Goal: Task Accomplishment & Management: Complete application form

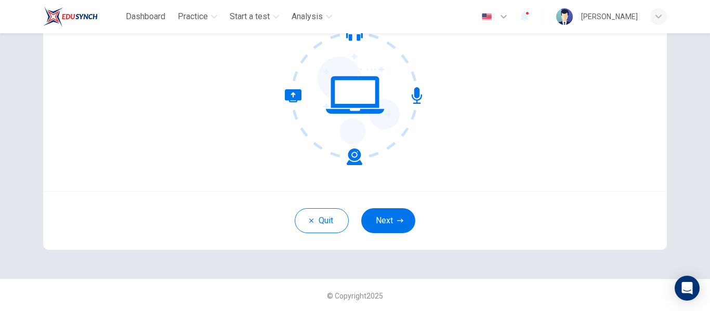
scroll to position [122, 0]
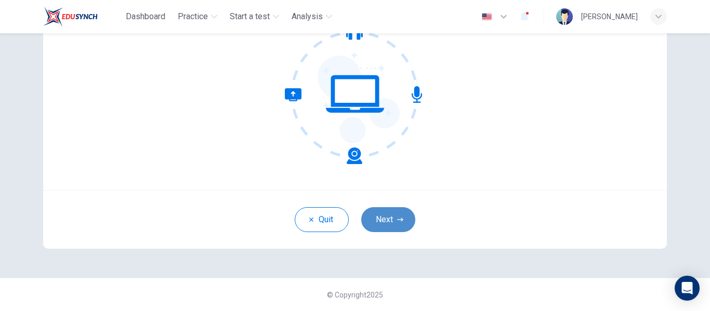
click at [387, 219] on button "Next" at bounding box center [388, 219] width 54 height 25
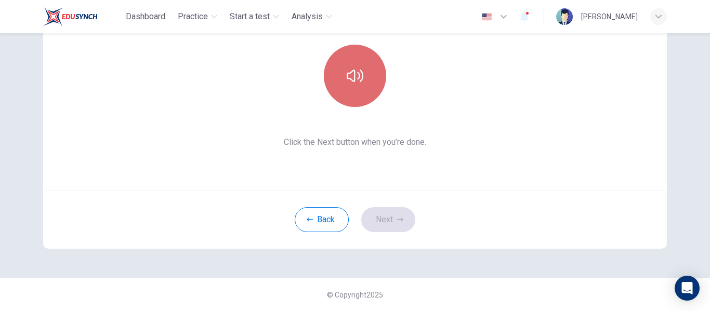
click at [351, 77] on icon "button" at bounding box center [355, 76] width 17 height 17
click at [351, 77] on icon "button" at bounding box center [355, 76] width 17 height 12
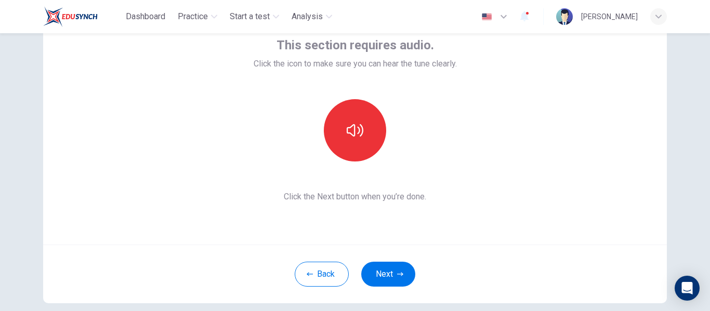
scroll to position [70, 0]
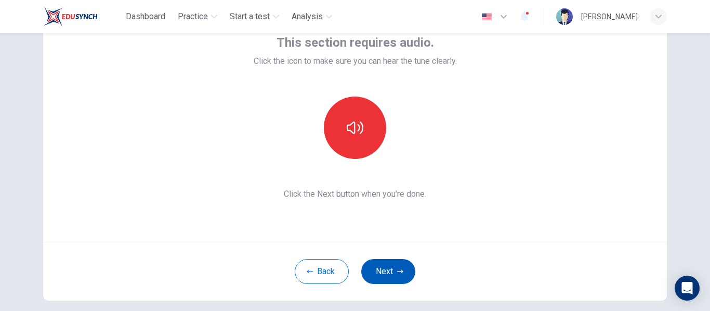
click at [384, 274] on button "Next" at bounding box center [388, 271] width 54 height 25
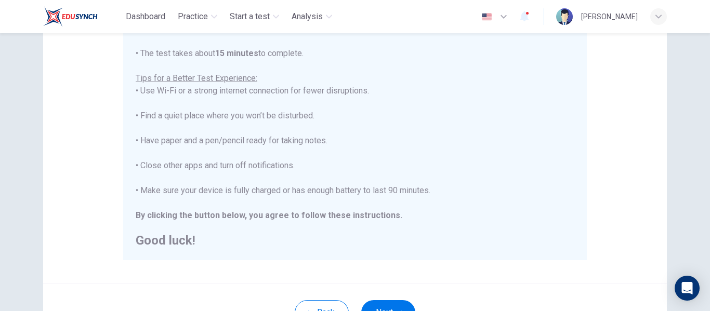
scroll to position [225, 0]
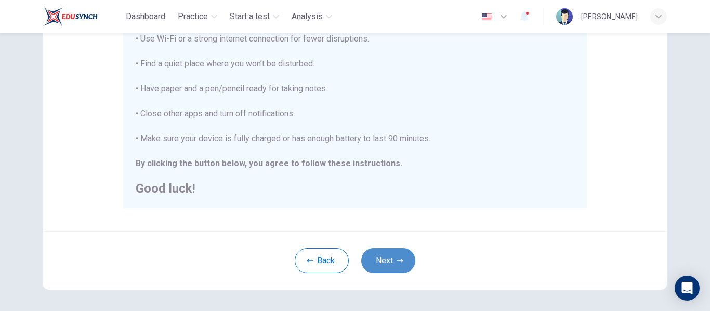
click at [385, 264] on button "Next" at bounding box center [388, 260] width 54 height 25
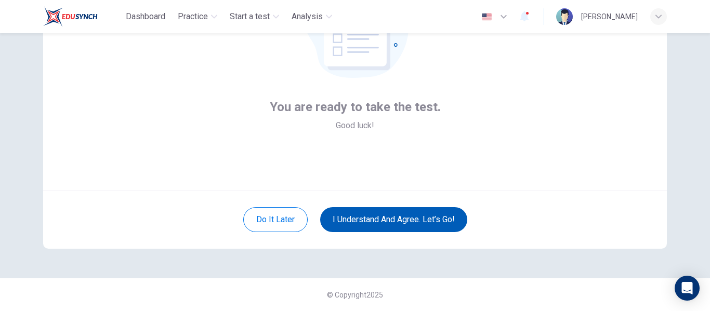
scroll to position [122, 0]
click at [387, 220] on button "I understand and agree. Let’s go!" at bounding box center [393, 219] width 147 height 25
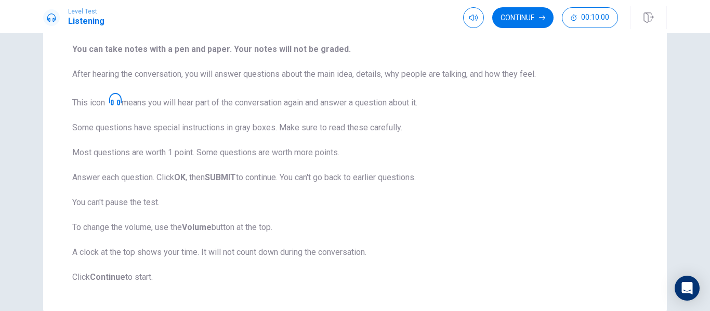
scroll to position [156, 0]
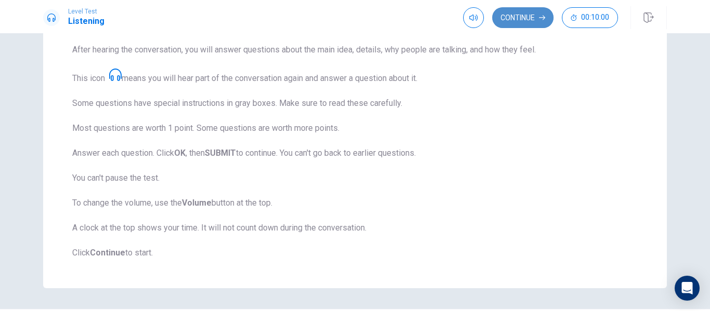
click at [532, 18] on button "Continue" at bounding box center [522, 17] width 61 height 21
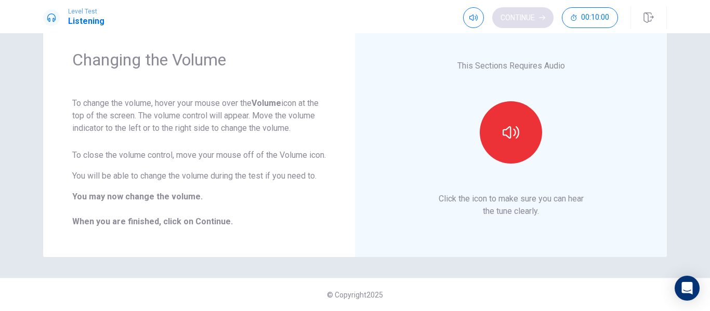
scroll to position [46, 0]
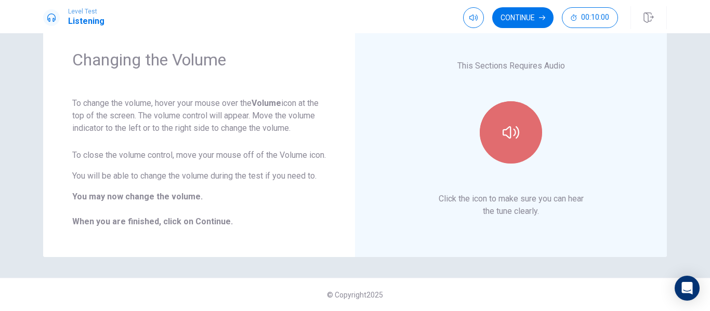
click at [506, 127] on icon "button" at bounding box center [510, 132] width 17 height 17
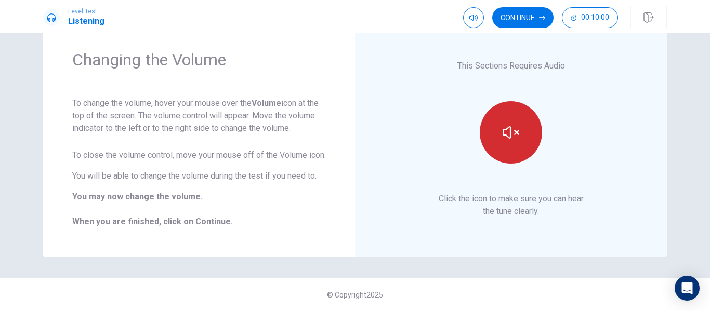
click at [502, 127] on icon "button" at bounding box center [510, 132] width 17 height 17
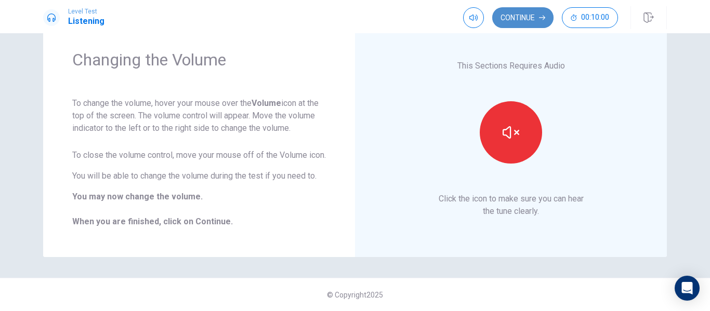
click at [536, 10] on button "Continue" at bounding box center [522, 17] width 61 height 21
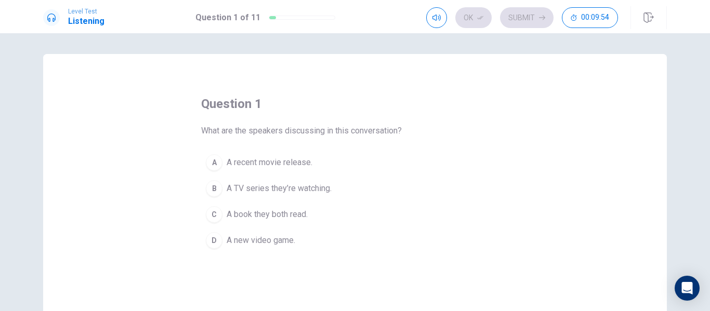
click at [215, 160] on div "A" at bounding box center [214, 162] width 17 height 17
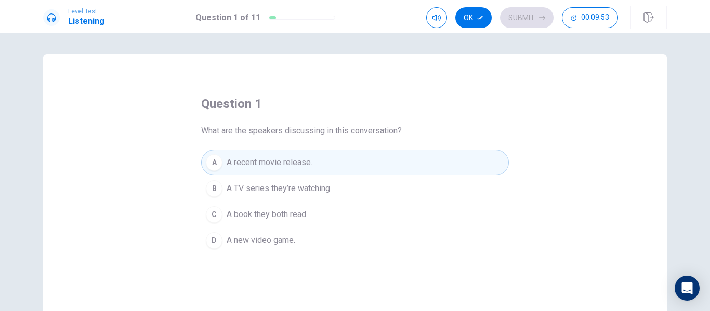
click at [473, 10] on button "Ok" at bounding box center [473, 17] width 36 height 21
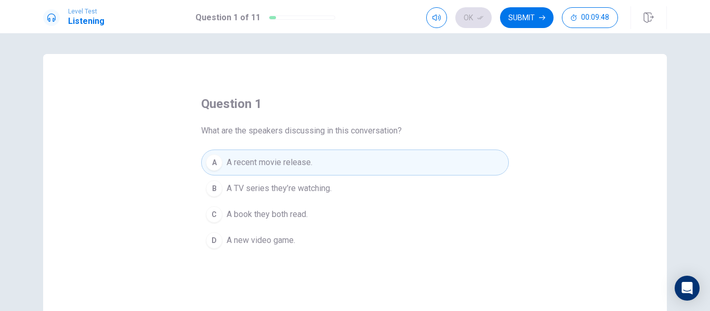
scroll to position [52, 0]
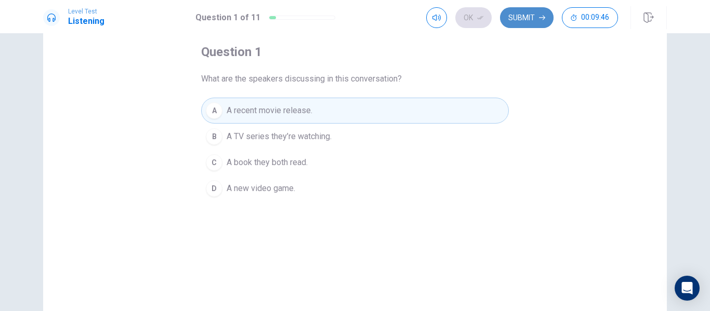
click at [532, 20] on button "Submit" at bounding box center [527, 17] width 54 height 21
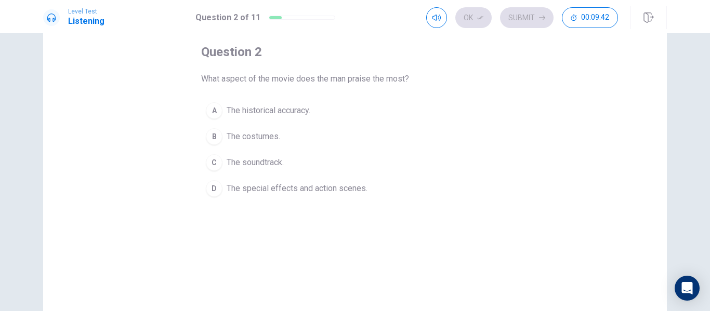
click at [278, 191] on span "The special effects and action scenes." at bounding box center [297, 188] width 141 height 12
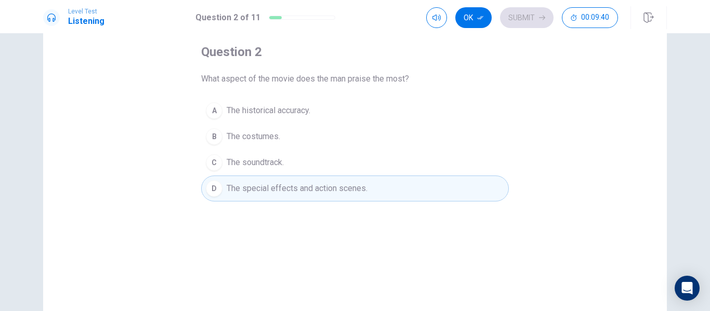
drag, startPoint x: 475, startPoint y: 20, endPoint x: 482, endPoint y: 23, distance: 7.4
click at [474, 22] on button "Ok" at bounding box center [473, 17] width 36 height 21
click at [536, 23] on button "Submit" at bounding box center [527, 17] width 54 height 21
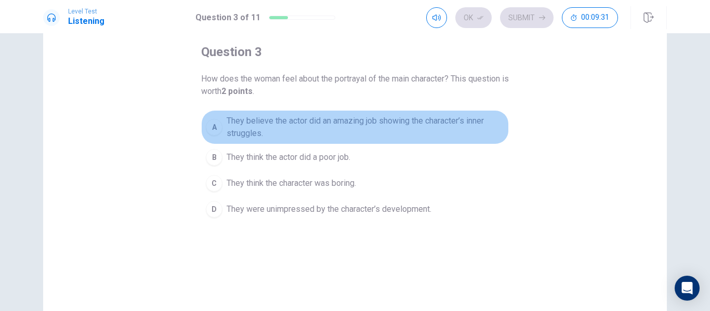
click at [255, 127] on span "They believe the actor did an amazing job showing the character’s inner struggl…" at bounding box center [365, 127] width 277 height 25
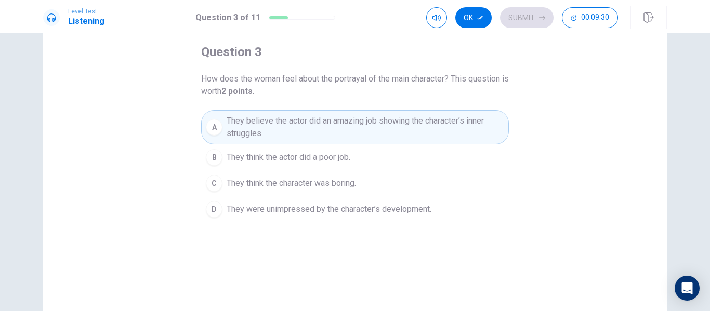
drag, startPoint x: 476, startPoint y: 19, endPoint x: 482, endPoint y: 20, distance: 6.3
click at [476, 20] on button "Ok" at bounding box center [473, 17] width 36 height 21
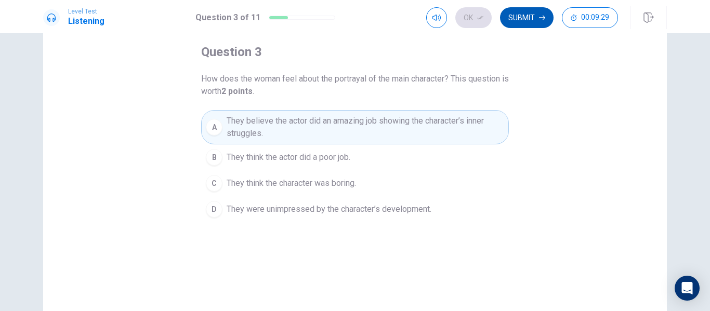
click at [527, 17] on button "Submit" at bounding box center [527, 17] width 54 height 21
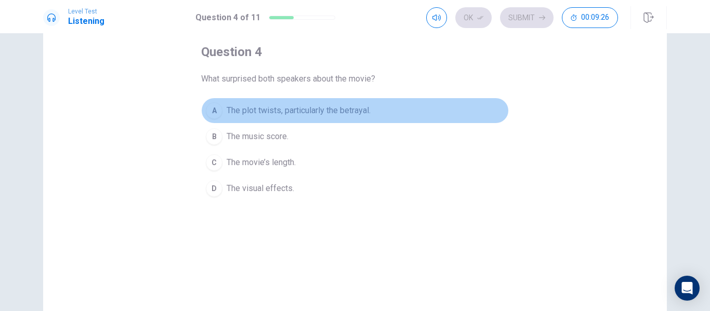
click at [289, 109] on span "The plot twists, particularly the betrayal." at bounding box center [299, 110] width 144 height 12
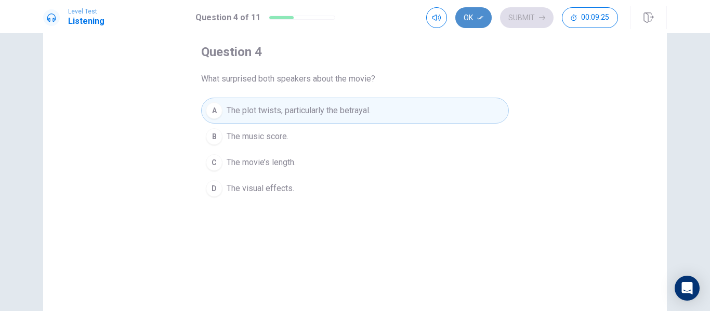
click at [482, 25] on button "Ok" at bounding box center [473, 17] width 36 height 21
click at [524, 12] on button "Submit" at bounding box center [527, 17] width 54 height 21
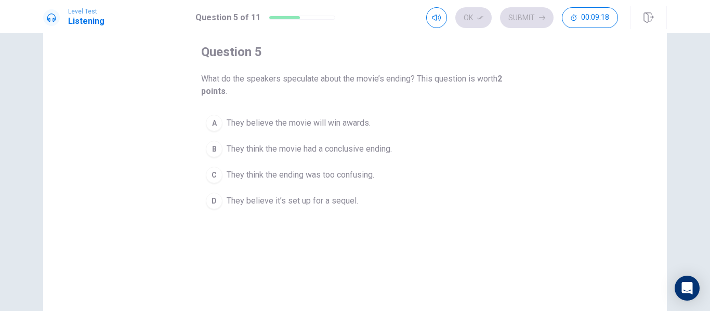
click at [319, 203] on span "They believe it’s set up for a sequel." at bounding box center [292, 201] width 131 height 12
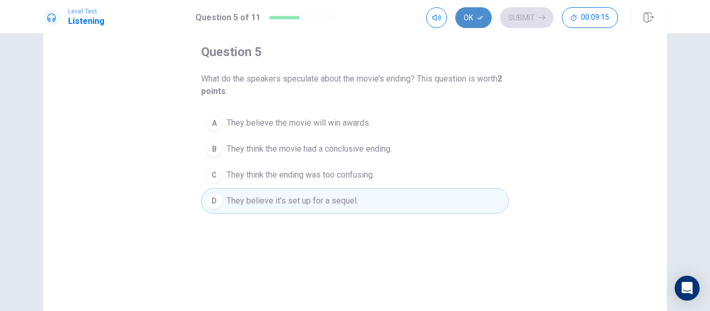
click at [473, 12] on button "Ok" at bounding box center [473, 17] width 36 height 21
click at [537, 15] on button "Submit" at bounding box center [527, 17] width 54 height 21
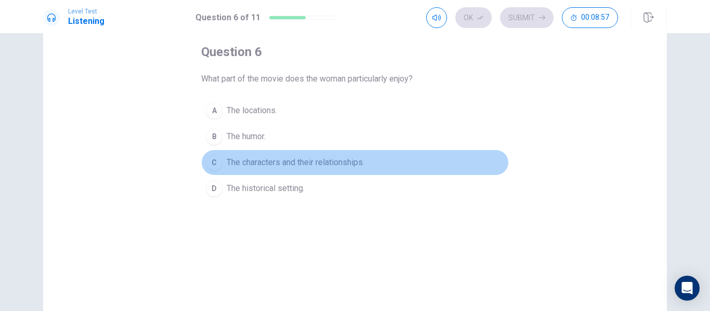
click at [248, 166] on span "The characters and their relationships." at bounding box center [296, 162] width 138 height 12
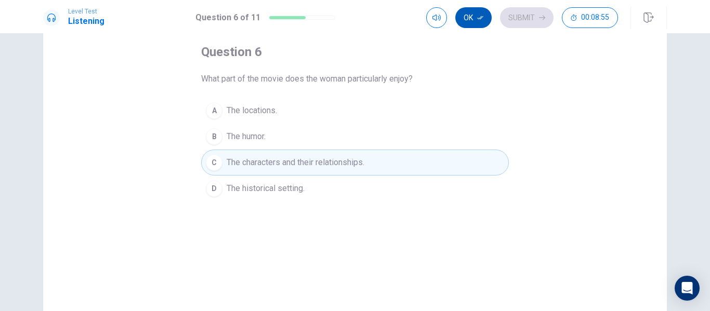
click at [473, 18] on button "Ok" at bounding box center [473, 17] width 36 height 21
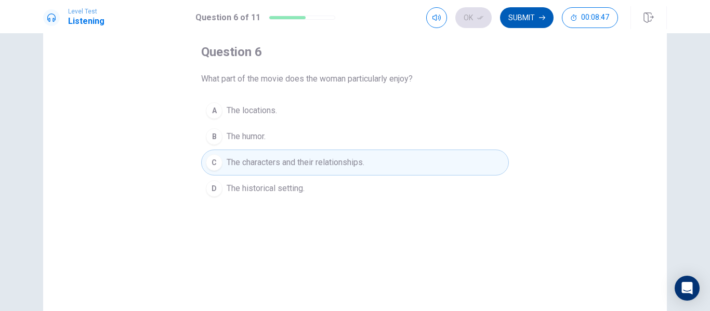
click at [534, 18] on button "Submit" at bounding box center [527, 17] width 54 height 21
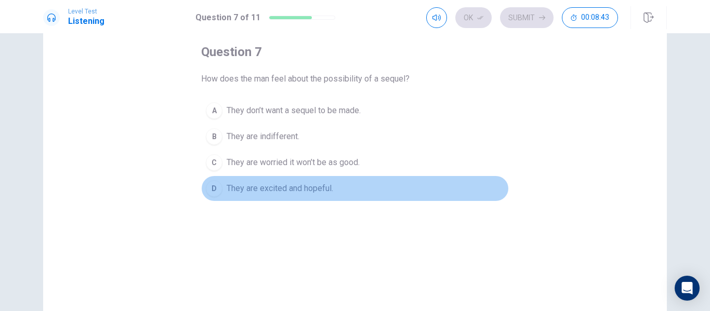
click at [299, 194] on span "They are excited and hopeful." at bounding box center [280, 188] width 107 height 12
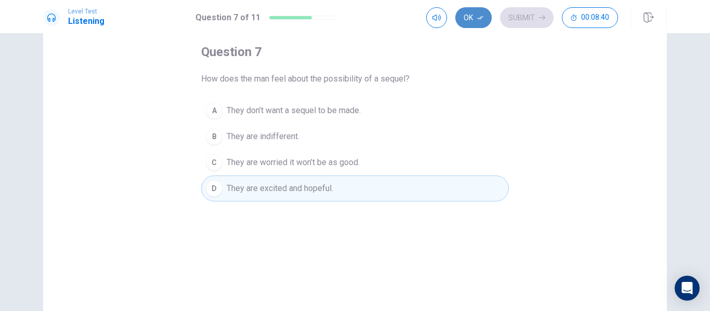
click at [473, 20] on button "Ok" at bounding box center [473, 17] width 36 height 21
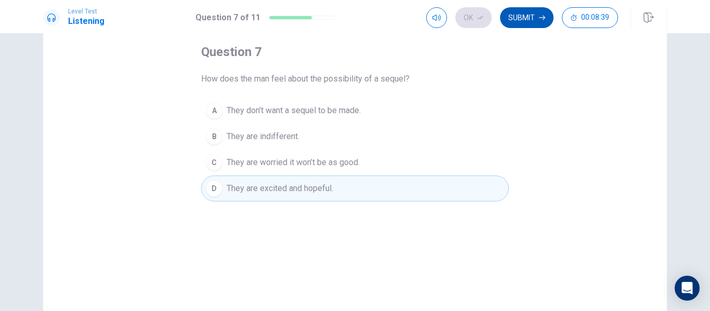
click at [539, 20] on icon "button" at bounding box center [542, 18] width 6 height 6
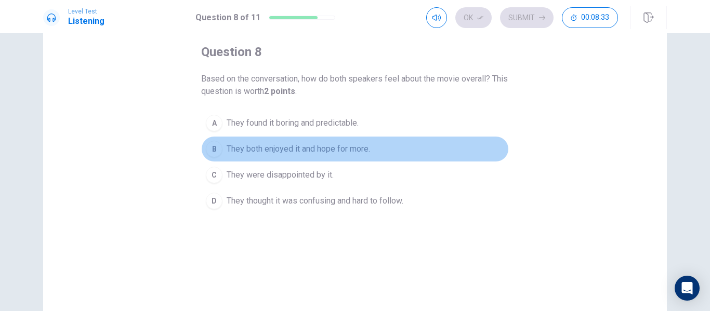
drag, startPoint x: 298, startPoint y: 151, endPoint x: 484, endPoint y: 95, distance: 194.1
click at [298, 151] on span "They both enjoyed it and hope for more." at bounding box center [298, 149] width 143 height 12
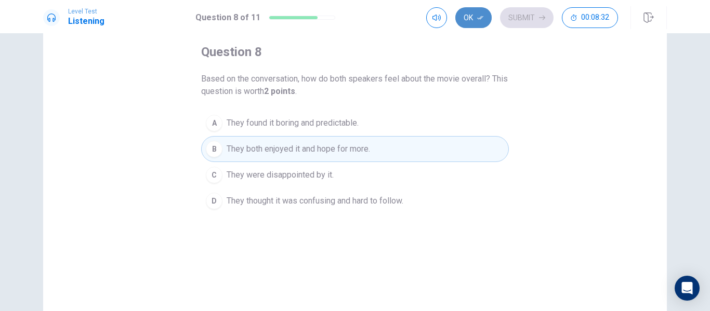
click at [486, 23] on button "Ok" at bounding box center [473, 17] width 36 height 21
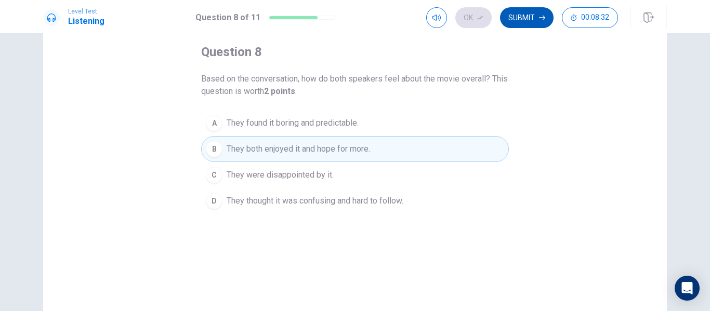
click at [510, 17] on button "Submit" at bounding box center [527, 17] width 54 height 21
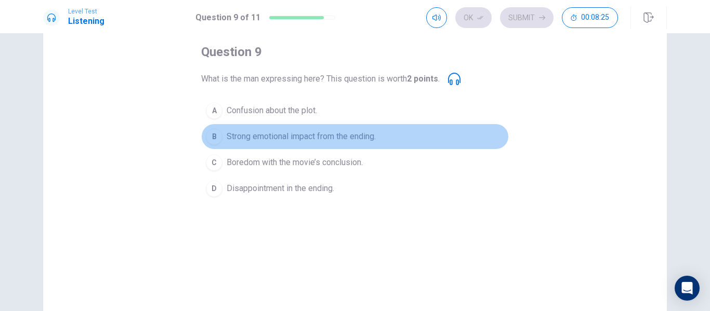
click at [258, 139] on span "Strong emotional impact from the ending." at bounding box center [301, 136] width 149 height 12
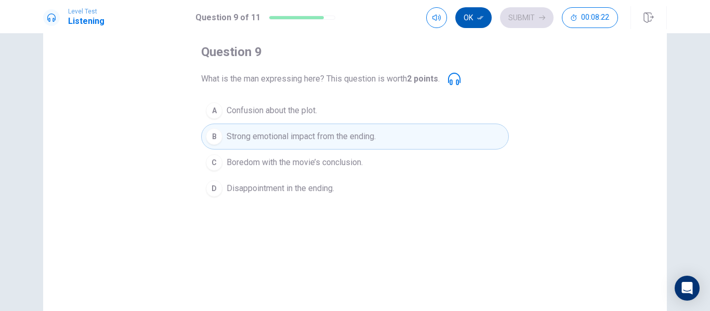
click at [462, 18] on button "Ok" at bounding box center [473, 17] width 36 height 21
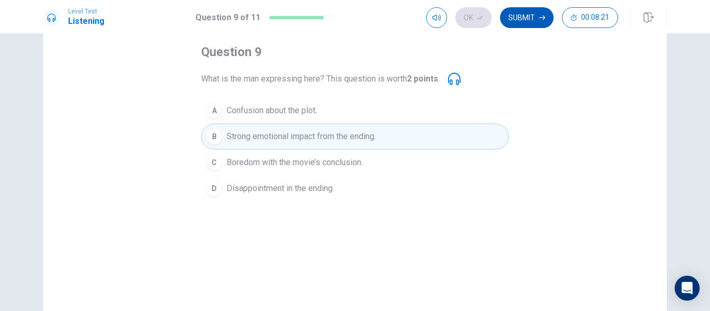
click at [530, 21] on button "Submit" at bounding box center [527, 17] width 54 height 21
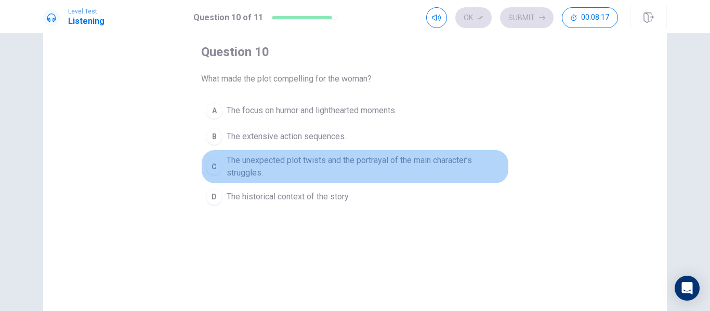
click at [293, 170] on span "The unexpected plot twists and the portrayal of the main character’s struggles." at bounding box center [365, 166] width 277 height 25
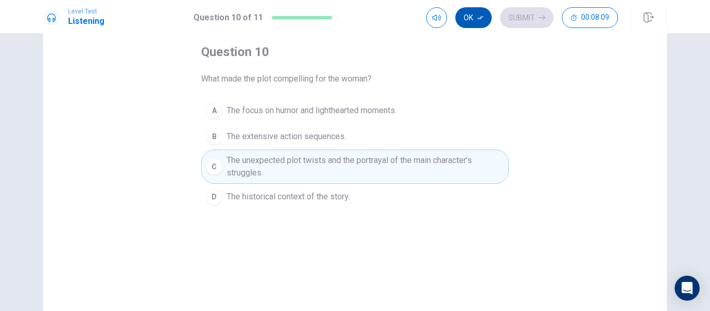
click at [474, 16] on button "Ok" at bounding box center [473, 17] width 36 height 21
click at [522, 22] on button "Submit" at bounding box center [527, 17] width 54 height 21
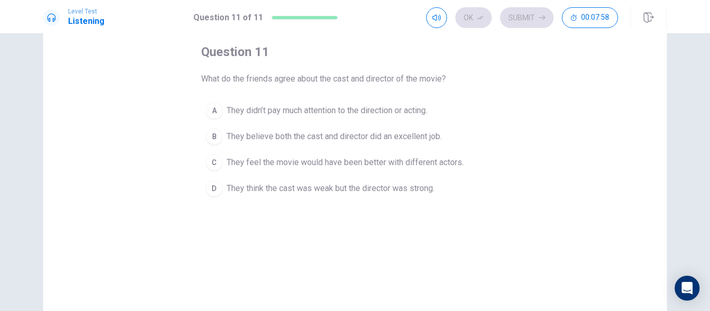
click at [300, 138] on span "They believe both the cast and director did an excellent job." at bounding box center [334, 136] width 215 height 12
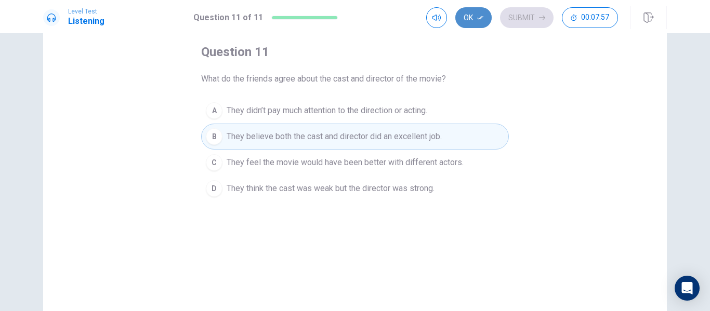
click at [474, 19] on button "Ok" at bounding box center [473, 17] width 36 height 21
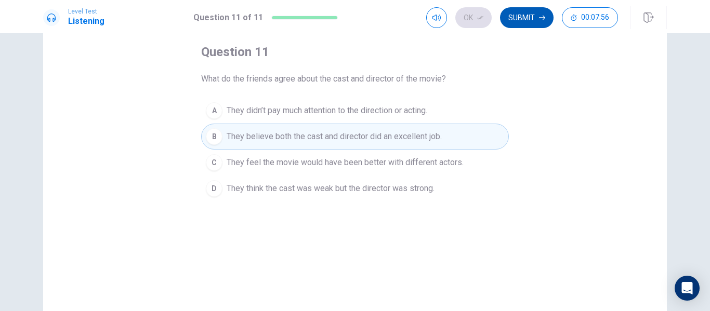
click at [514, 18] on button "Submit" at bounding box center [527, 17] width 54 height 21
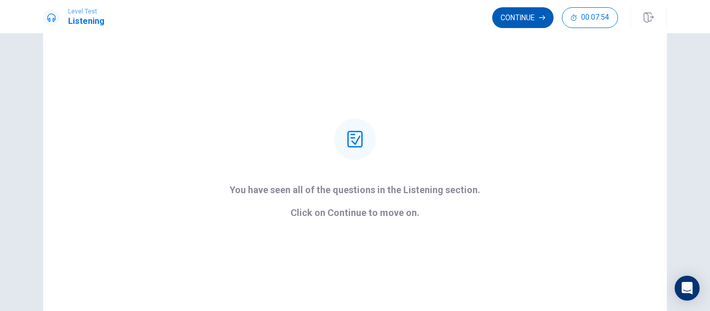
click at [540, 23] on button "Continue" at bounding box center [522, 17] width 61 height 21
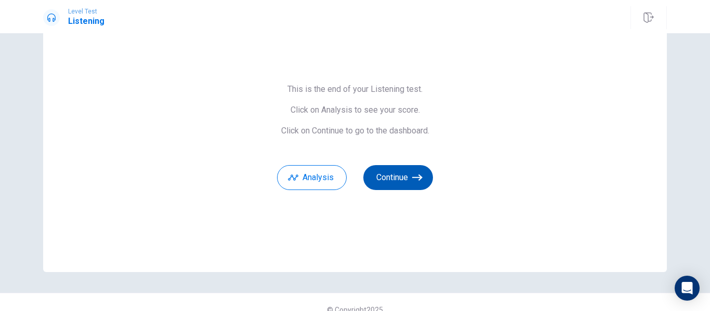
click at [393, 180] on button "Continue" at bounding box center [398, 177] width 70 height 25
